Goal: Task Accomplishment & Management: Use online tool/utility

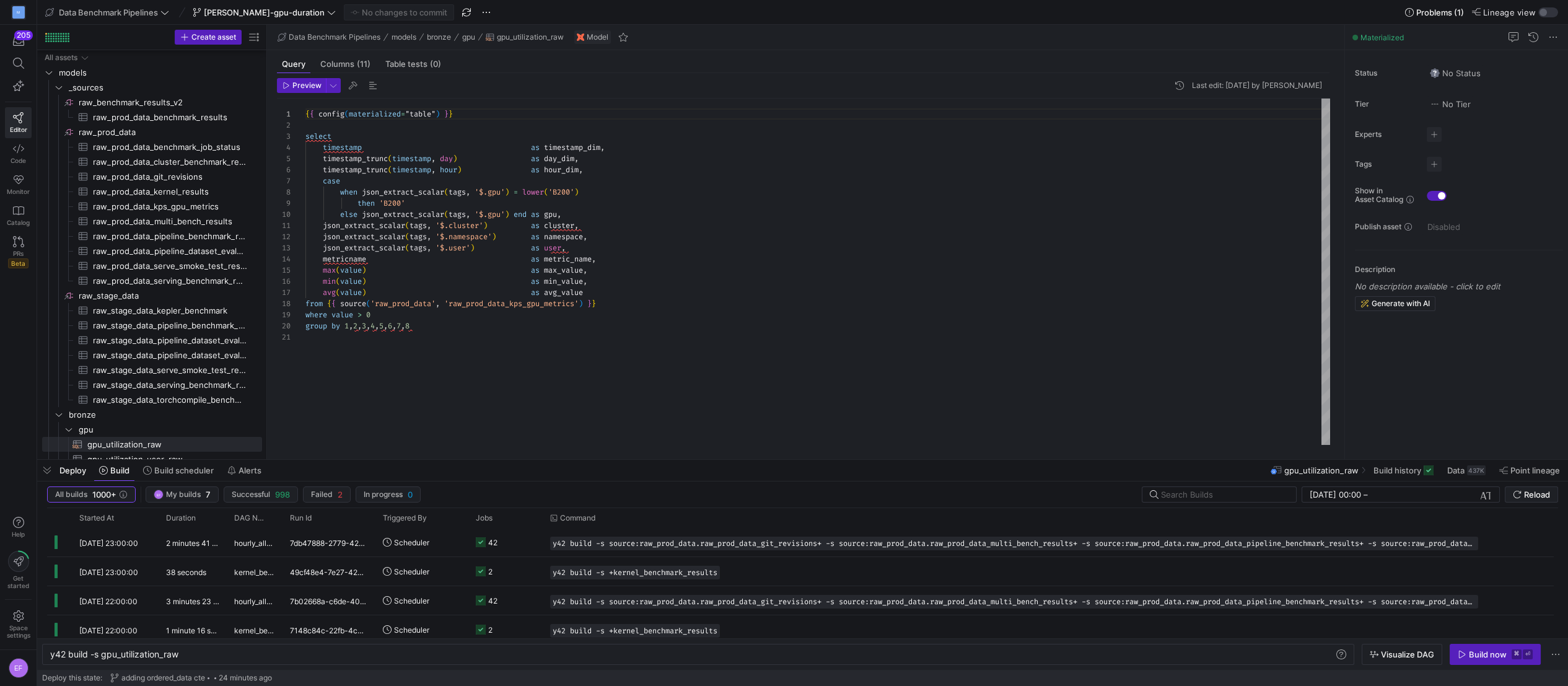
scroll to position [0, 129]
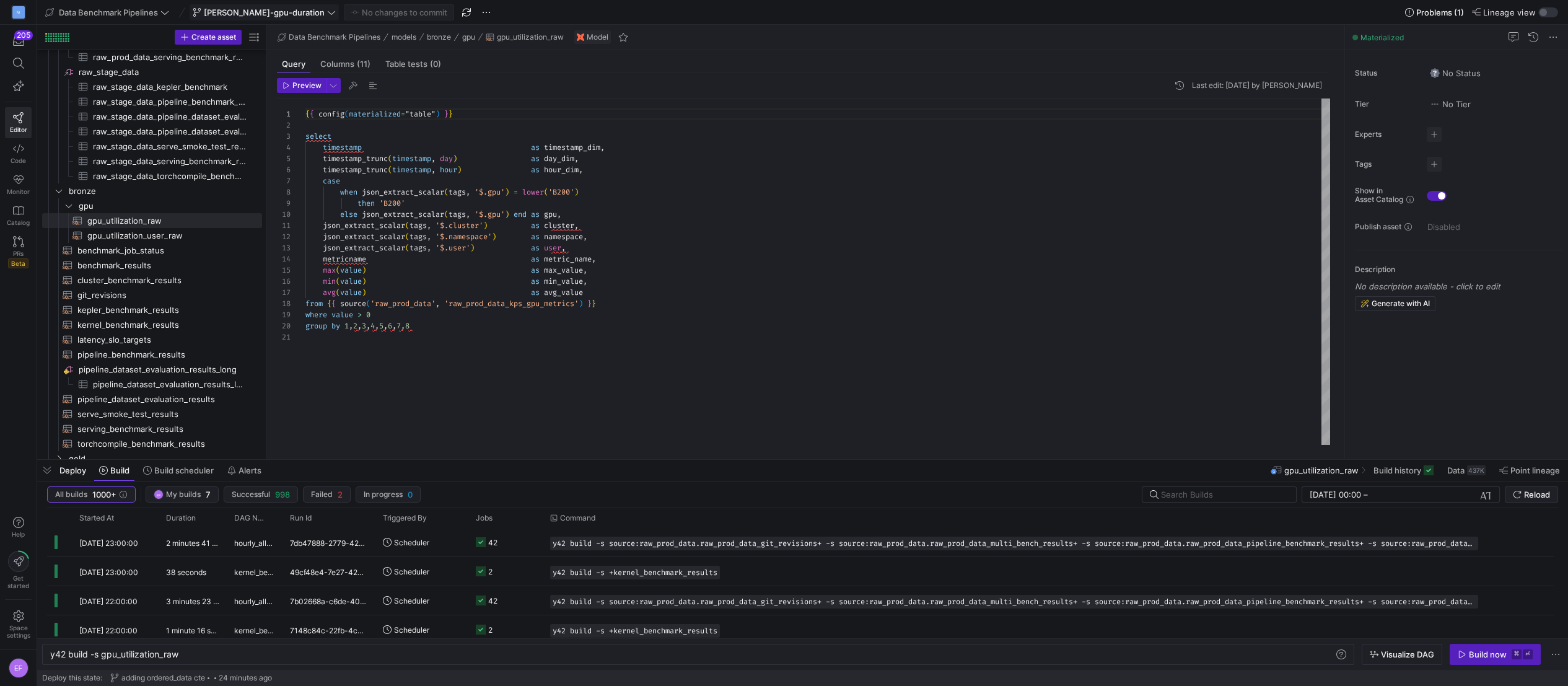
click at [279, 11] on span "[PERSON_NAME]-gpu-duration" at bounding box center [264, 13] width 143 height 10
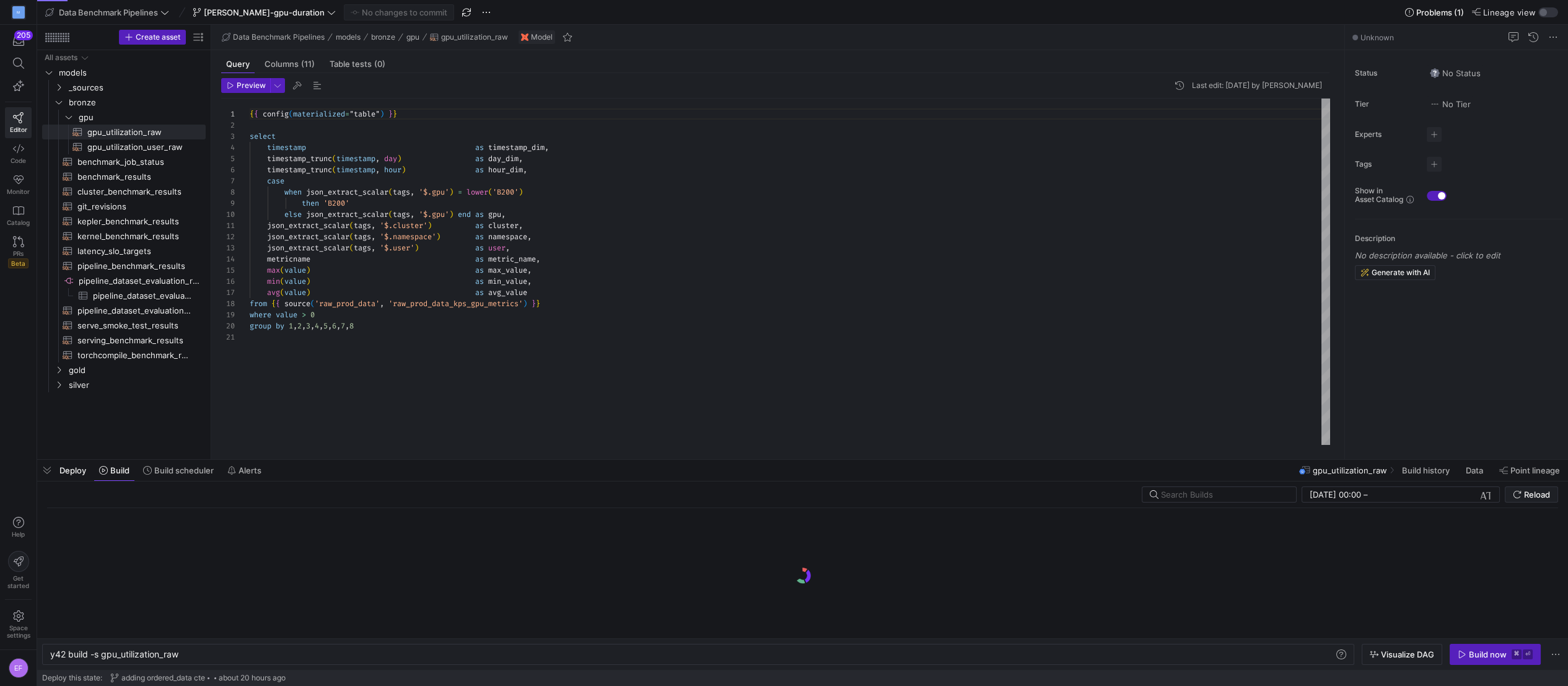
scroll to position [0, 129]
click at [327, 15] on icon at bounding box center [331, 13] width 9 height 9
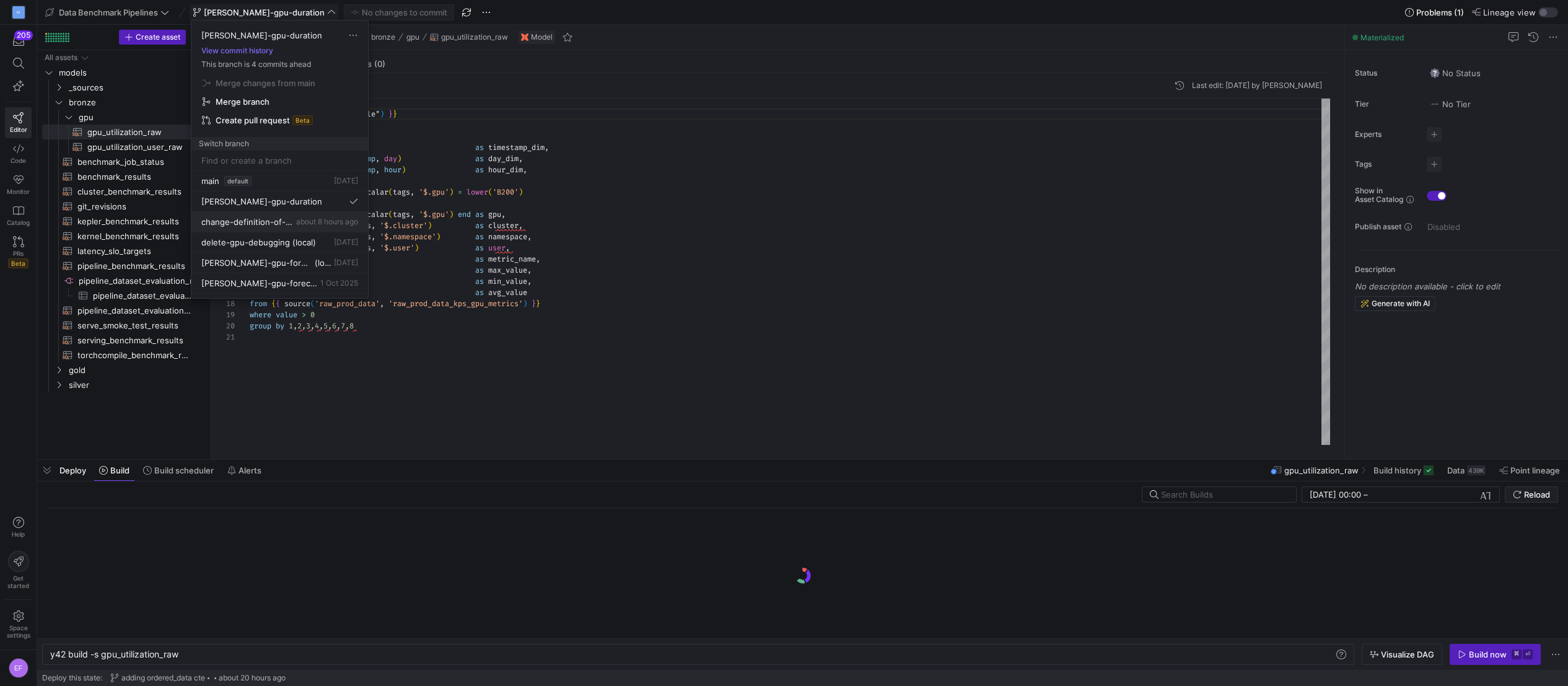
click at [296, 217] on span "about 8 hours ago" at bounding box center [327, 221] width 62 height 10
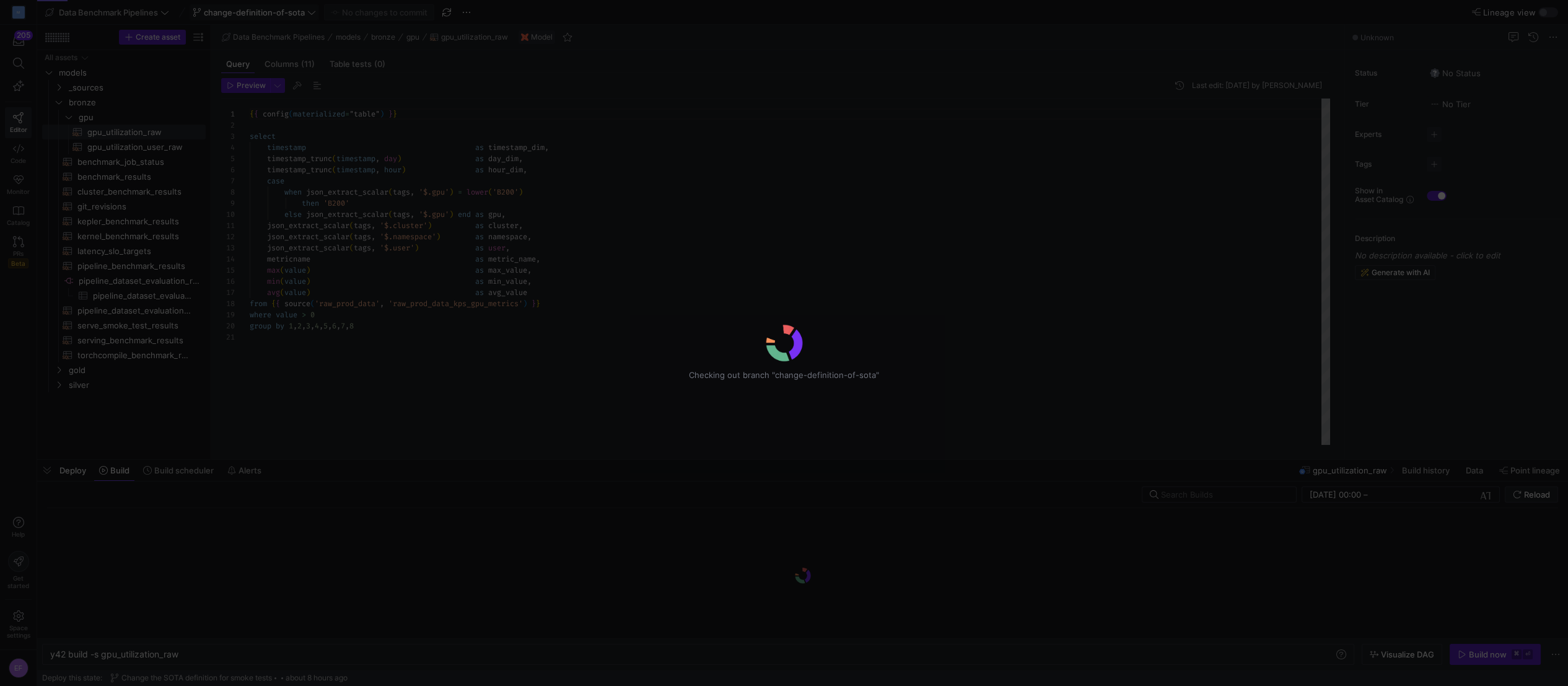
scroll to position [112, 0]
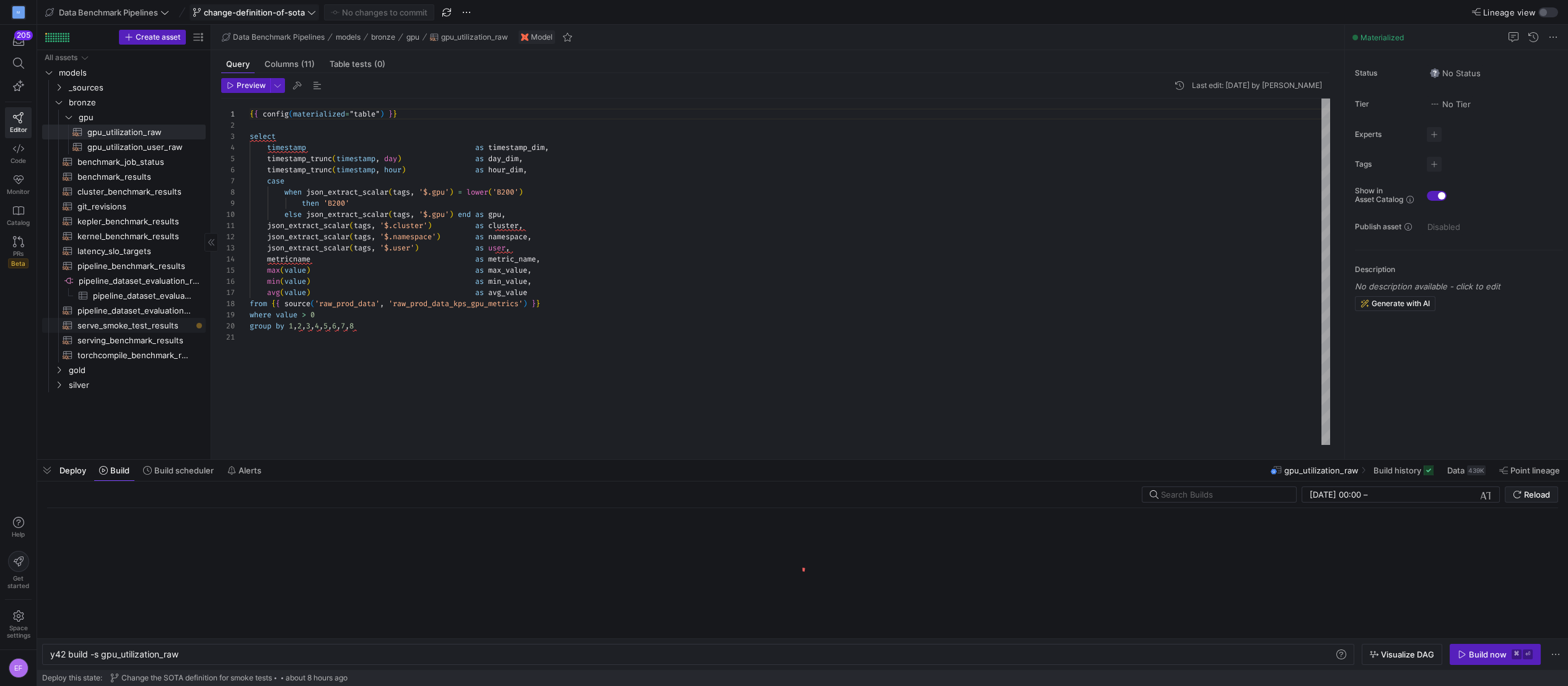
click at [133, 327] on span "serve_smoke_test_results​​​​​​​​​​" at bounding box center [134, 326] width 114 height 14
type textarea "y42 build -s serve_smoke_test_results"
type textarea "{{ config(materialized="table") }} with newest_results as ( select *, row_numbe…"
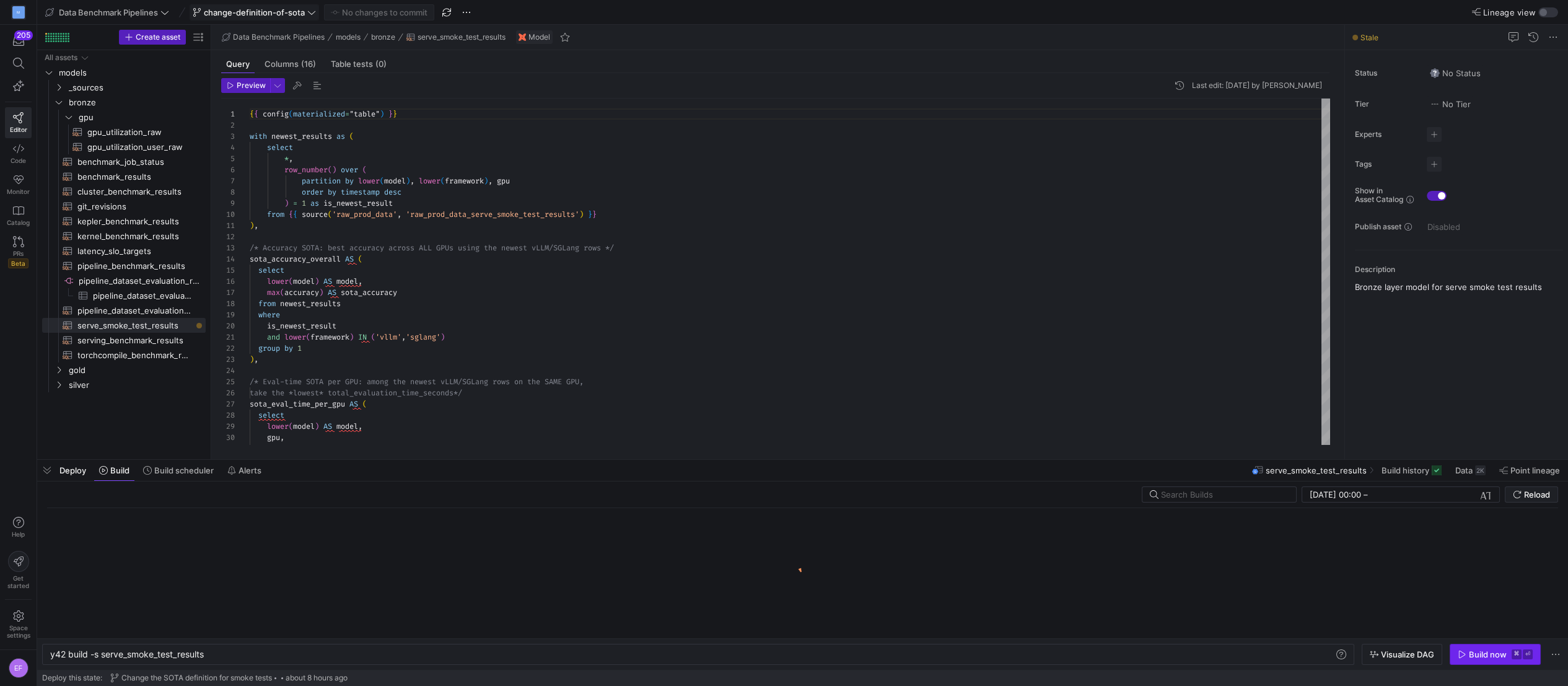
click at [1485, 658] on div "Build now" at bounding box center [1488, 655] width 38 height 10
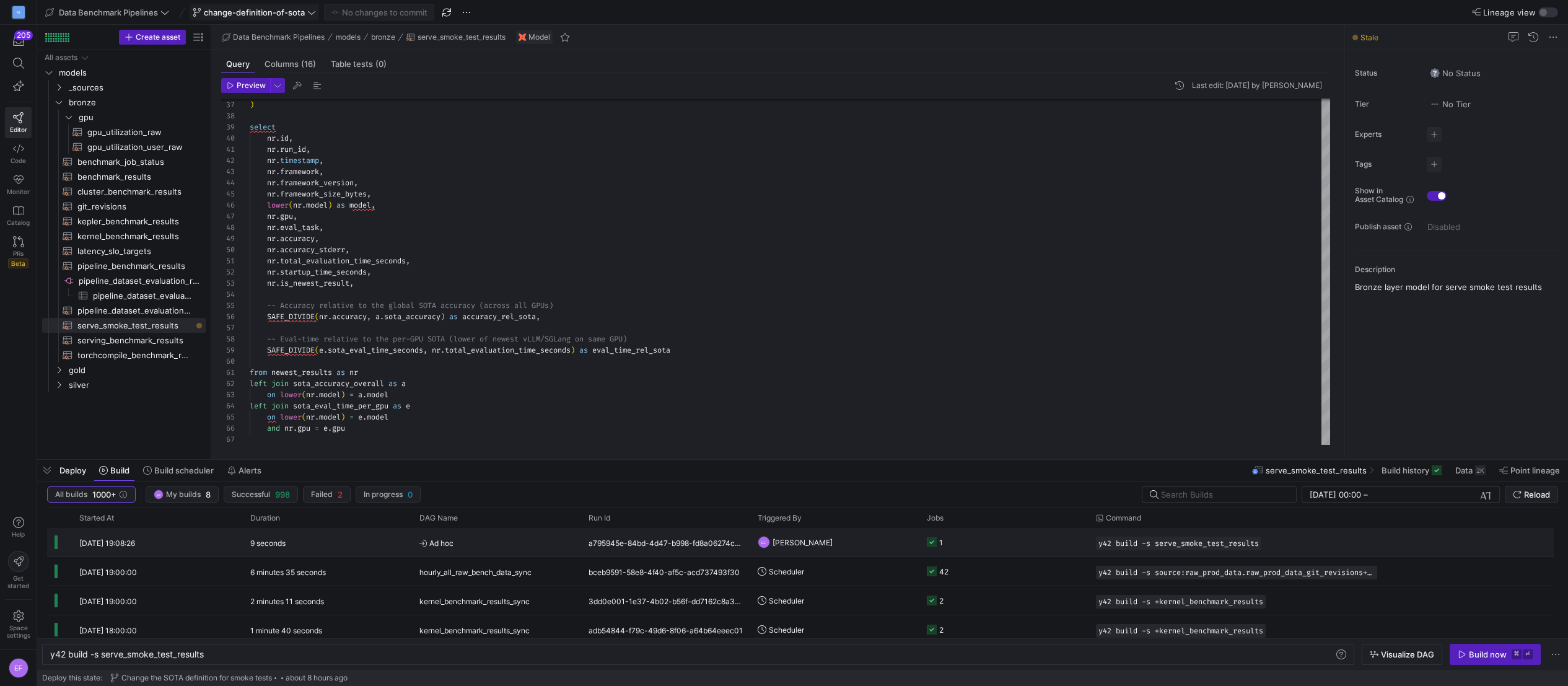
click at [1012, 546] on y42-job-status-cell-renderer "1" at bounding box center [1004, 542] width 154 height 27
